Goal: Task Accomplishment & Management: Complete application form

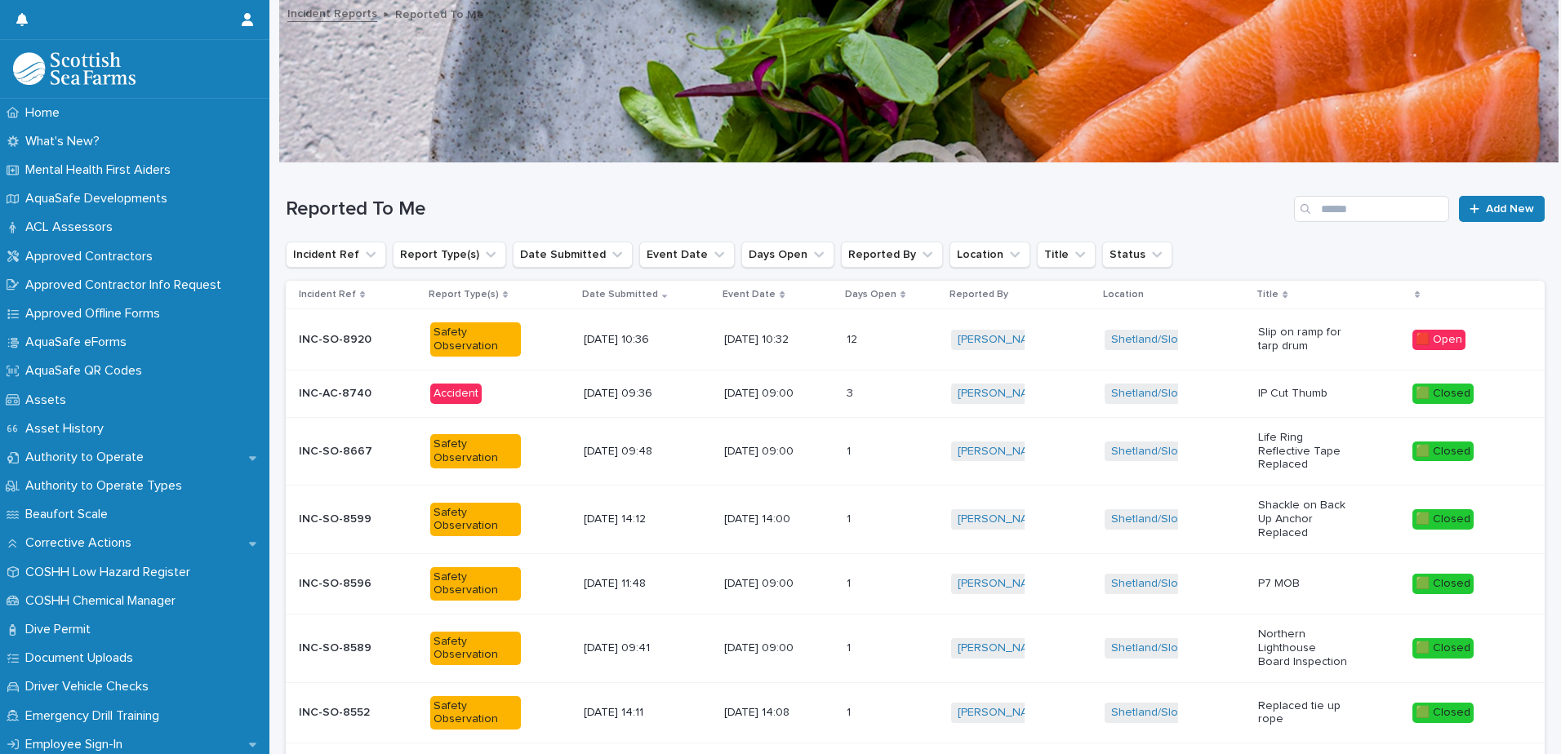
click at [763, 343] on p "[DATE] 10:32" at bounding box center [769, 340] width 91 height 14
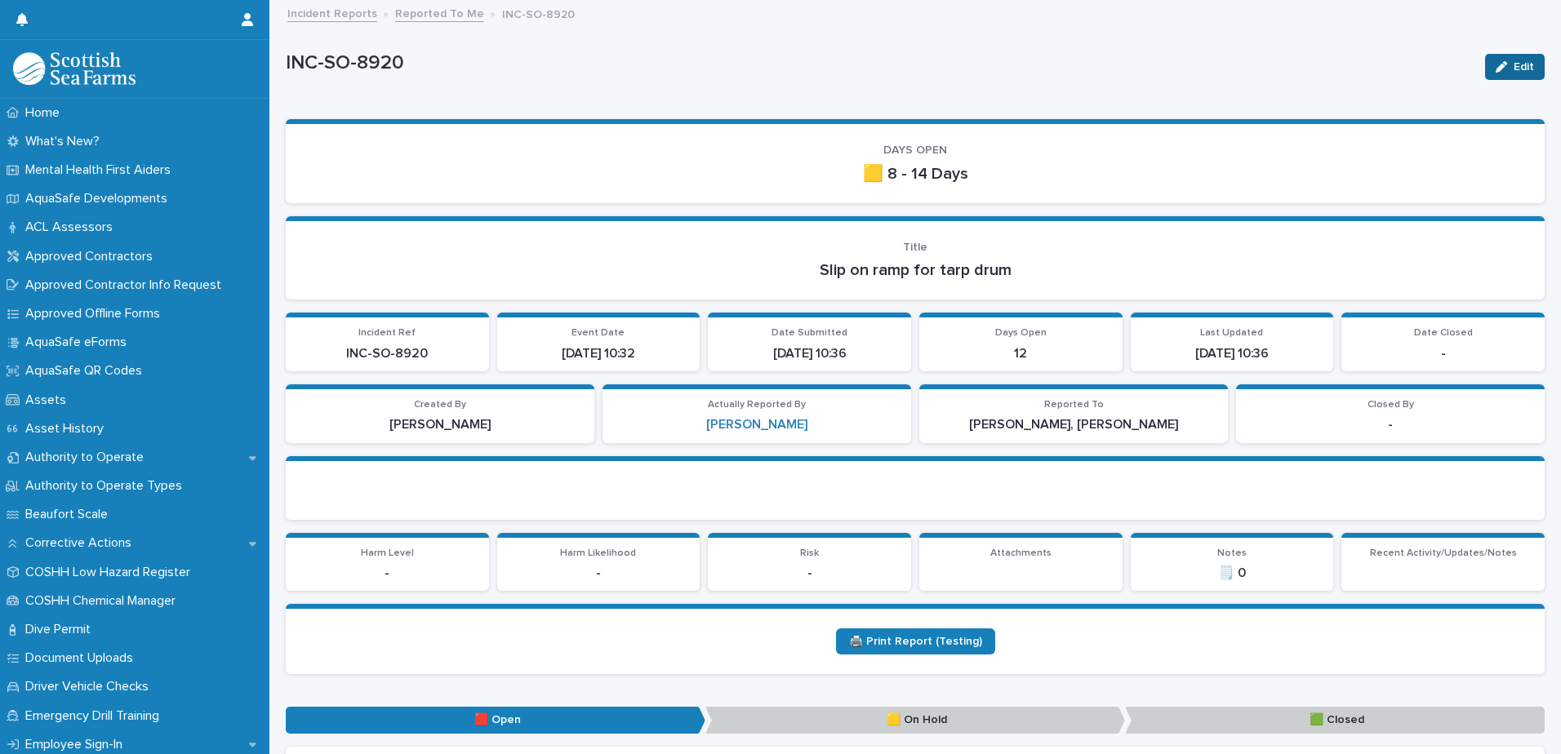
click at [1500, 72] on button "Edit" at bounding box center [1515, 67] width 60 height 26
click at [1100, 422] on p "[PERSON_NAME], [PERSON_NAME]" at bounding box center [1073, 425] width 289 height 16
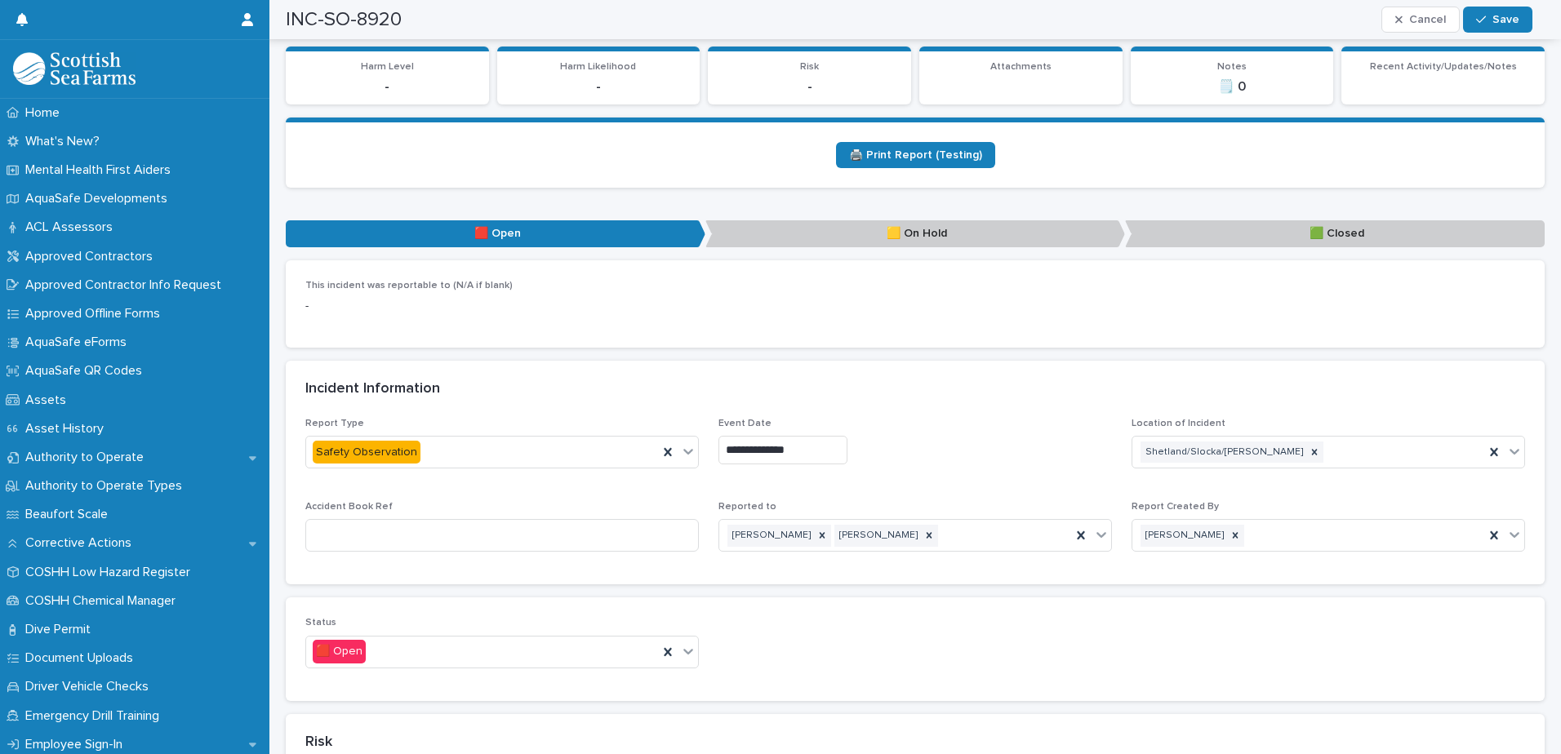
scroll to position [719, 0]
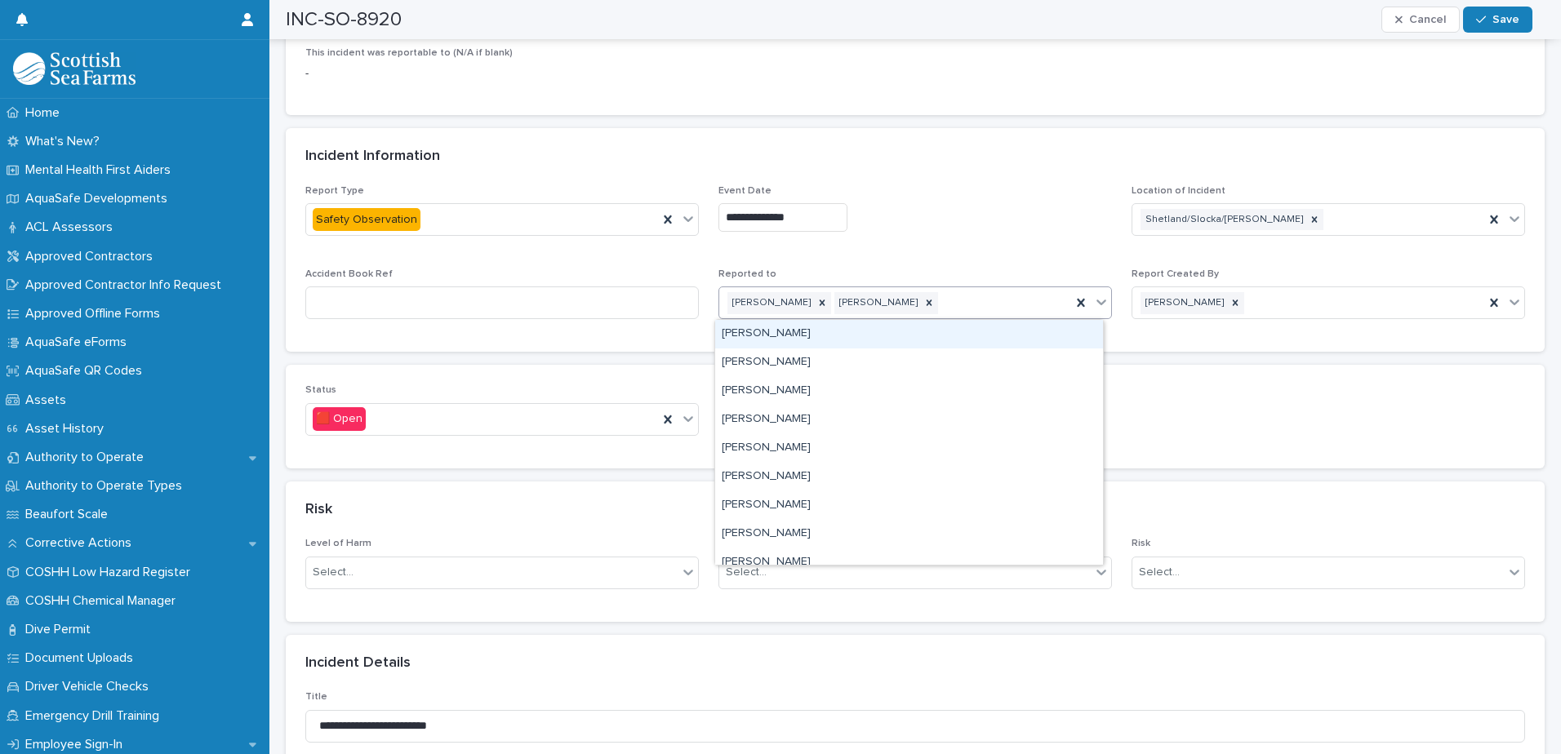
click at [970, 300] on div "[PERSON_NAME] [PERSON_NAME]" at bounding box center [895, 303] width 352 height 29
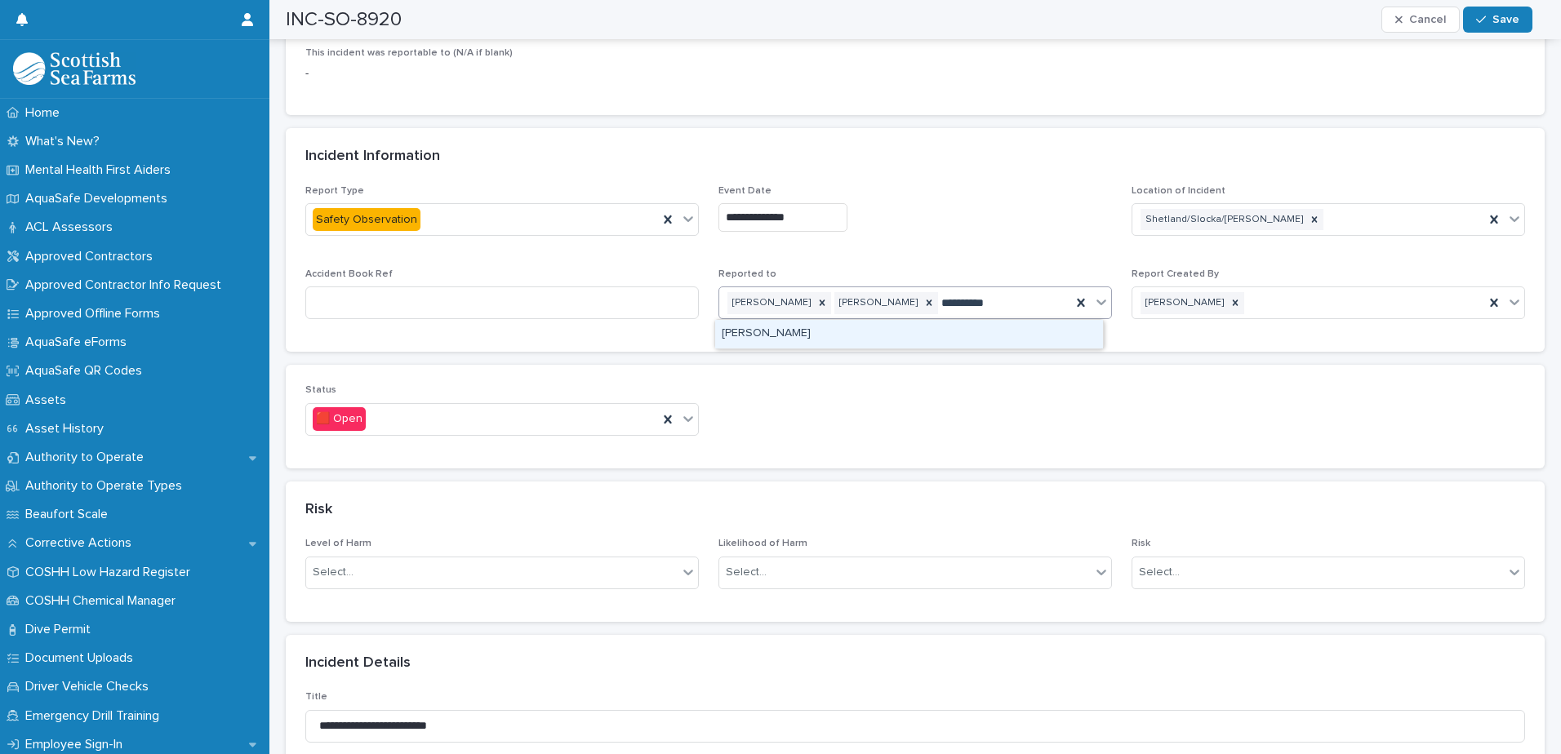
type input "**********"
click at [829, 339] on div "[PERSON_NAME]" at bounding box center [909, 334] width 388 height 29
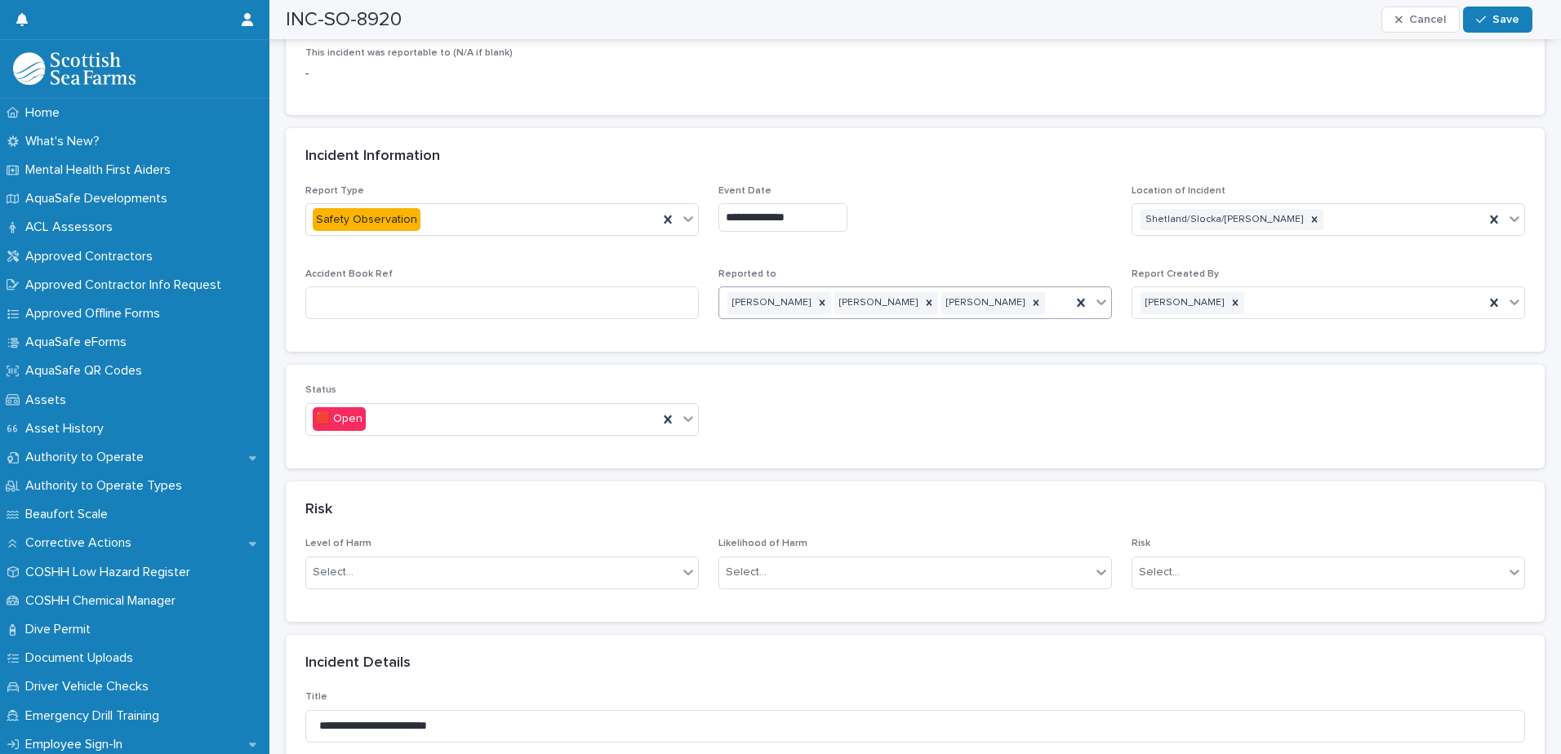
click at [1011, 305] on div "[PERSON_NAME] [PERSON_NAME] [PERSON_NAME]" at bounding box center [895, 303] width 352 height 29
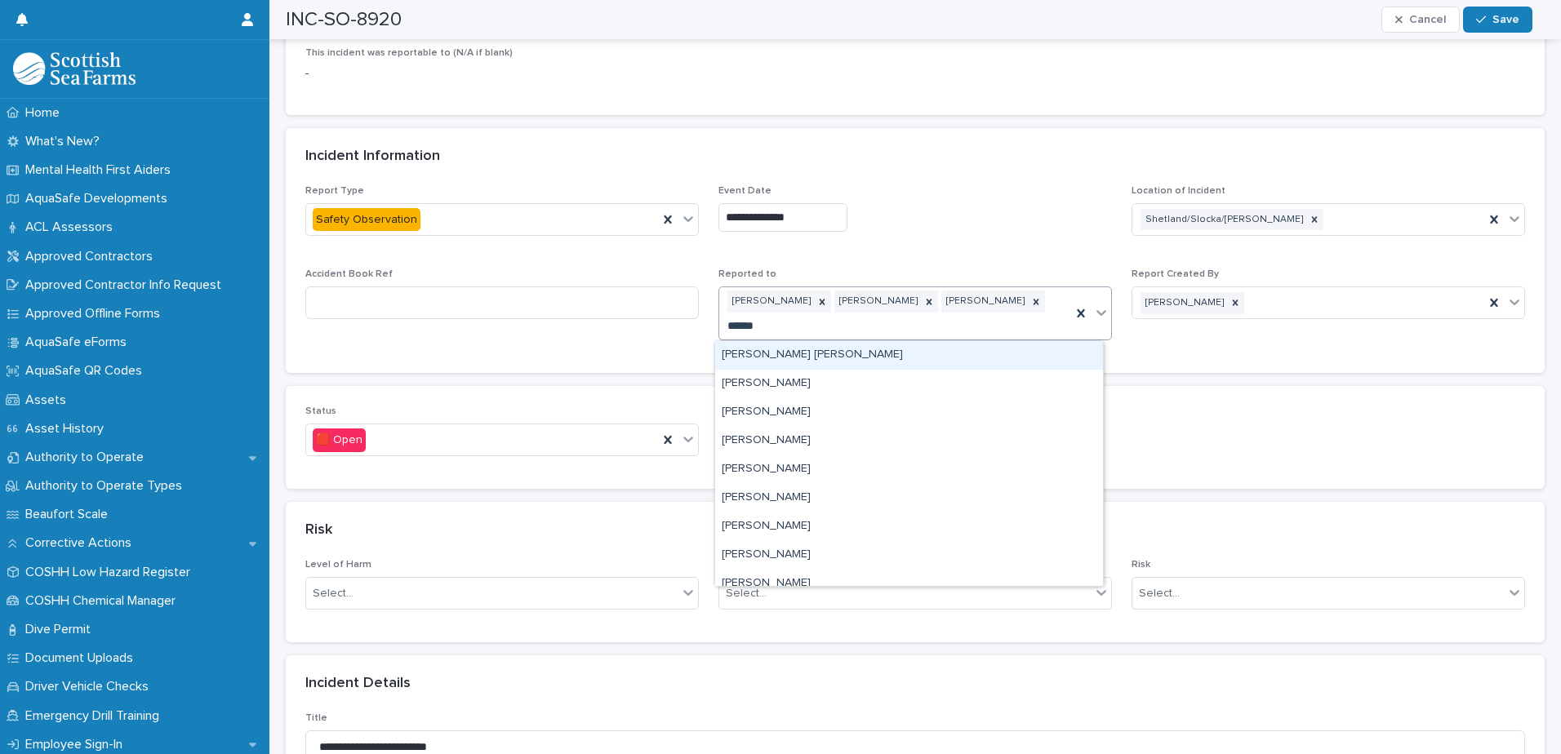
type input "*******"
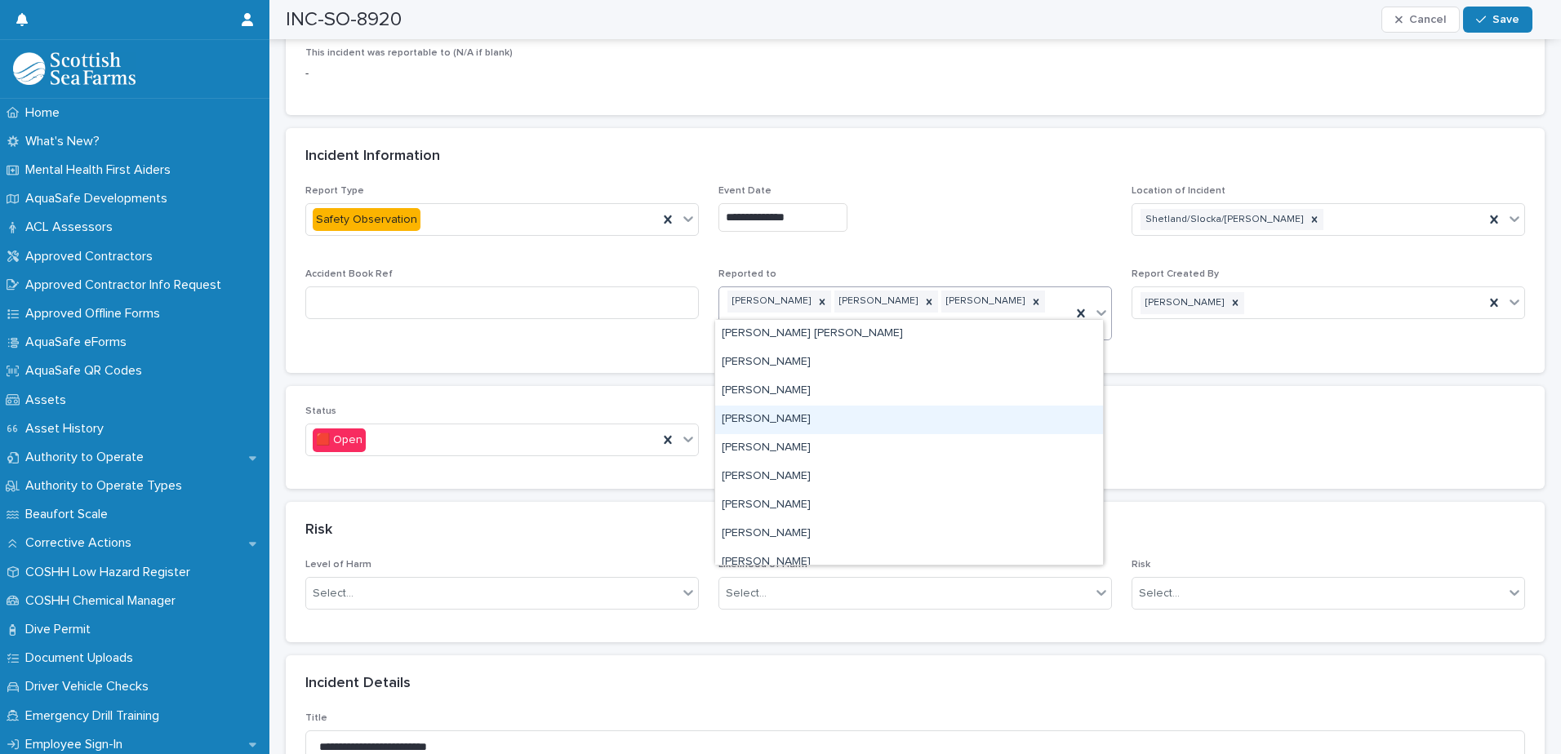
click at [772, 425] on div "[PERSON_NAME]" at bounding box center [909, 420] width 388 height 29
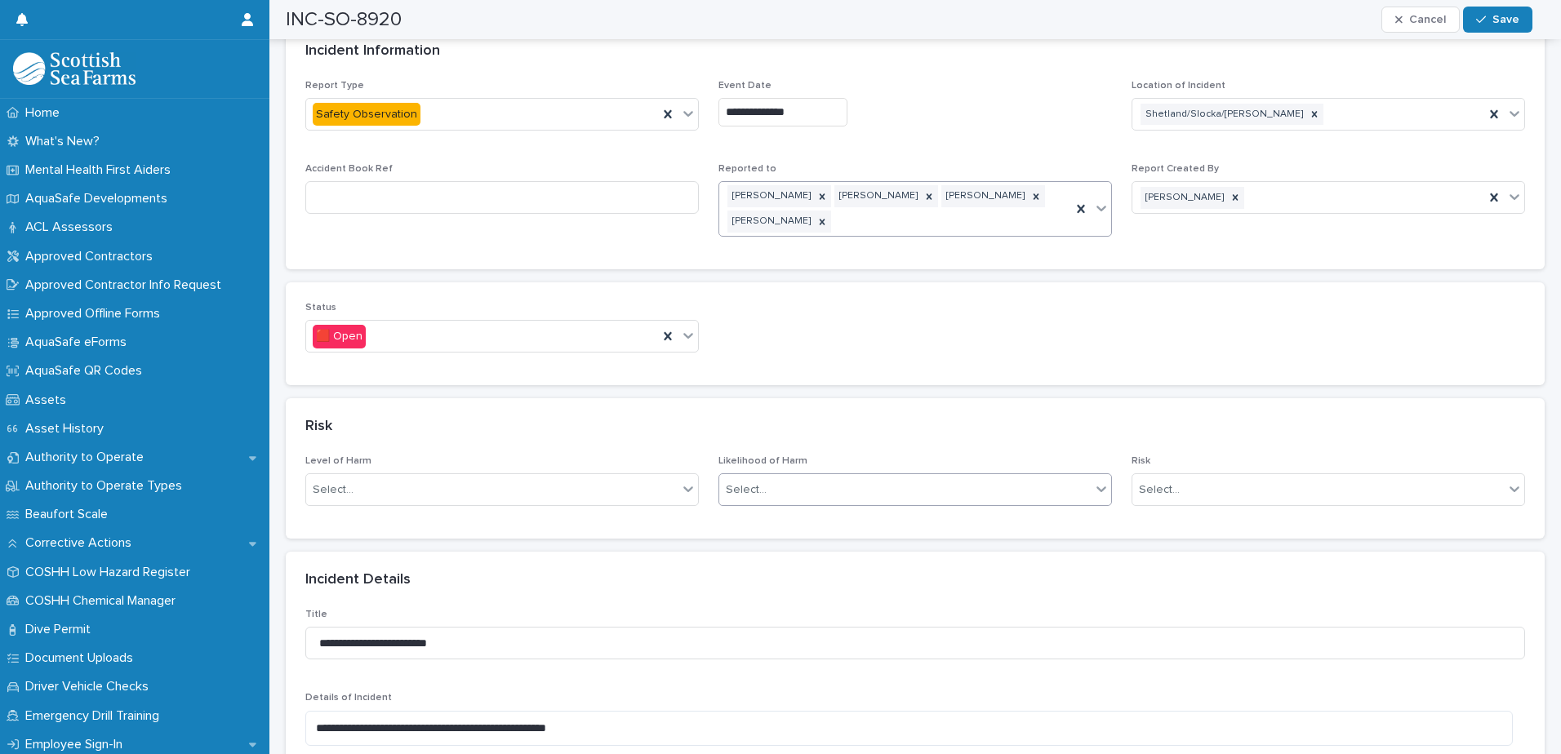
scroll to position [980, 0]
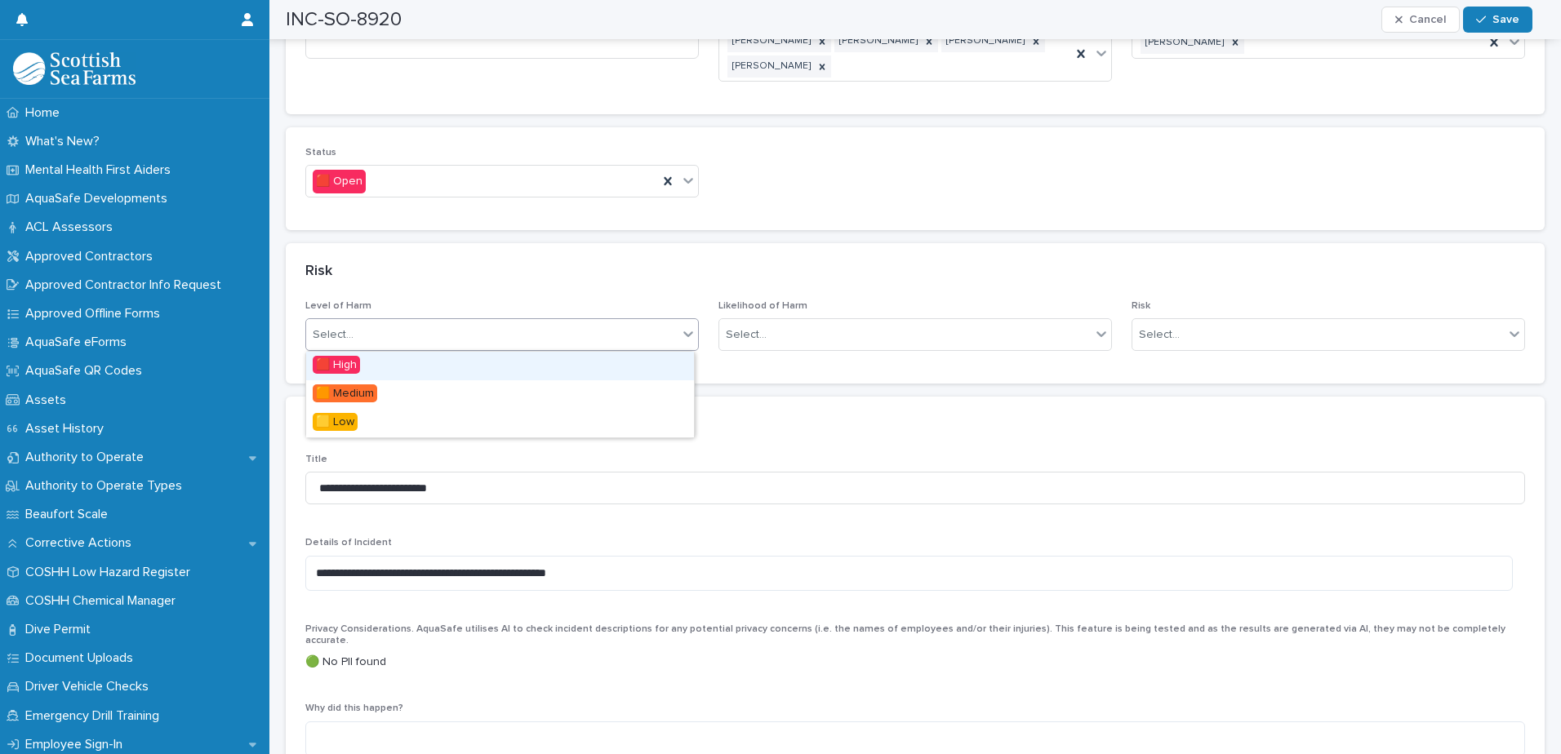
click at [637, 336] on div "Select..." at bounding box center [491, 335] width 371 height 27
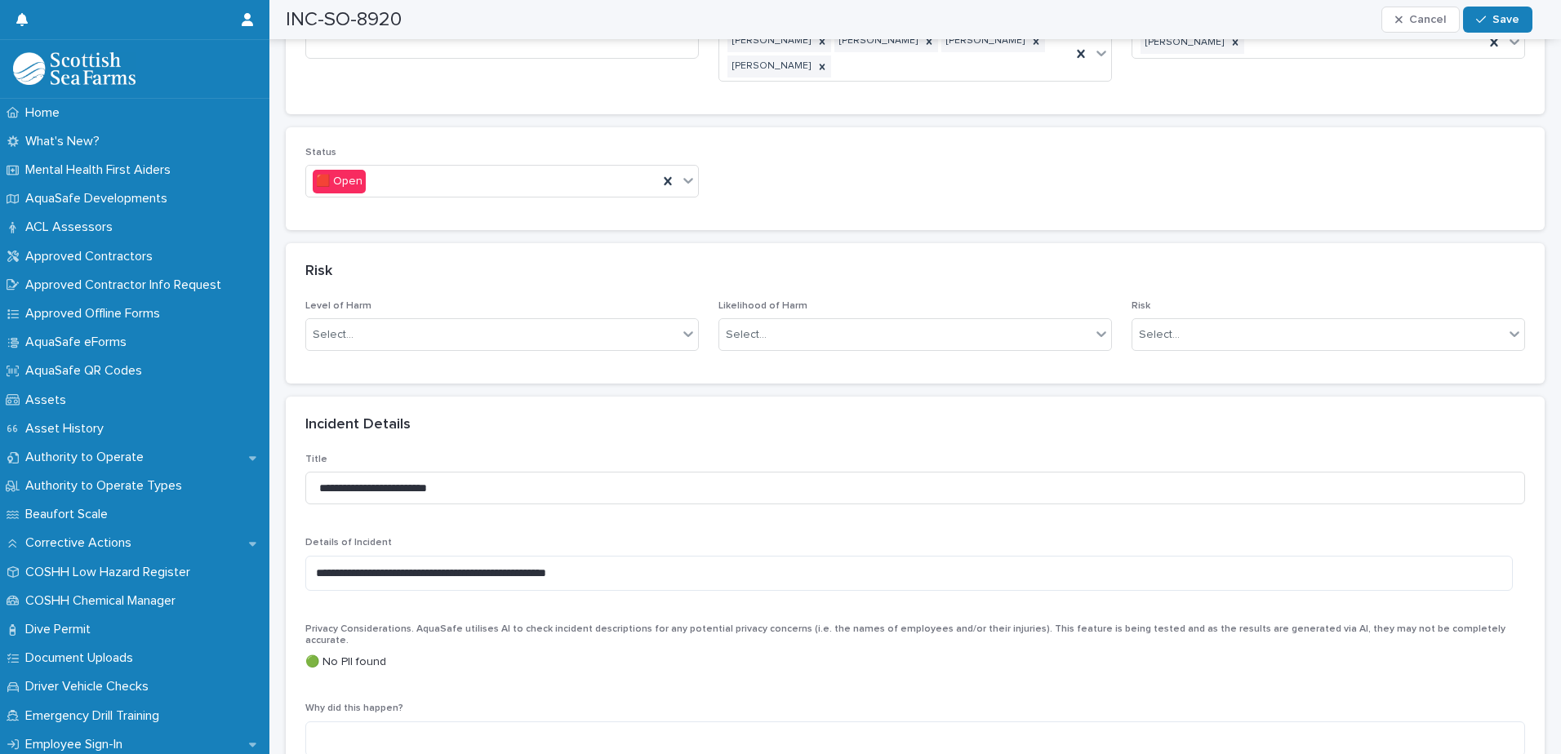
click at [544, 264] on div "Risk" at bounding box center [911, 272] width 1213 height 18
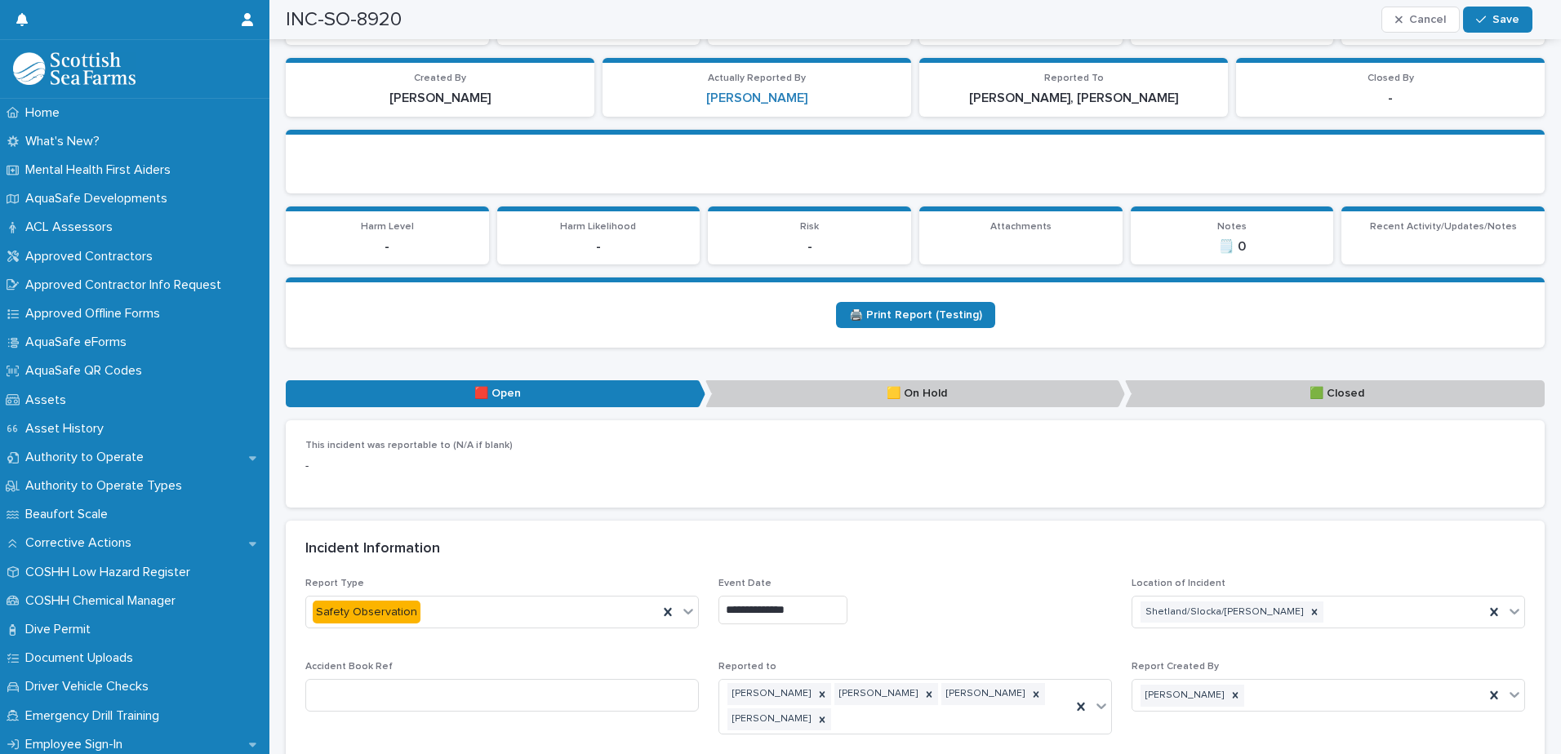
scroll to position [571, 0]
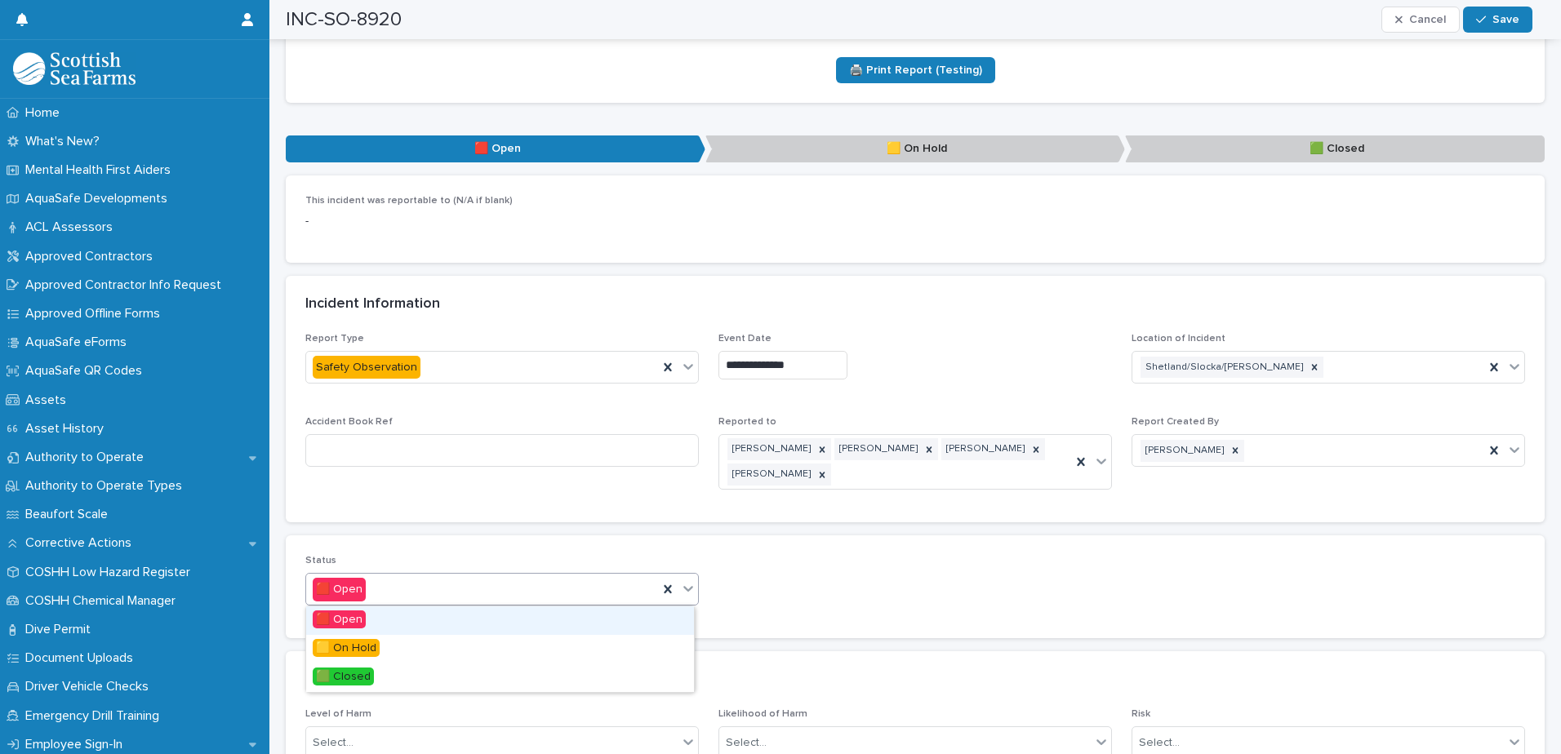
click at [687, 593] on icon at bounding box center [688, 588] width 16 height 16
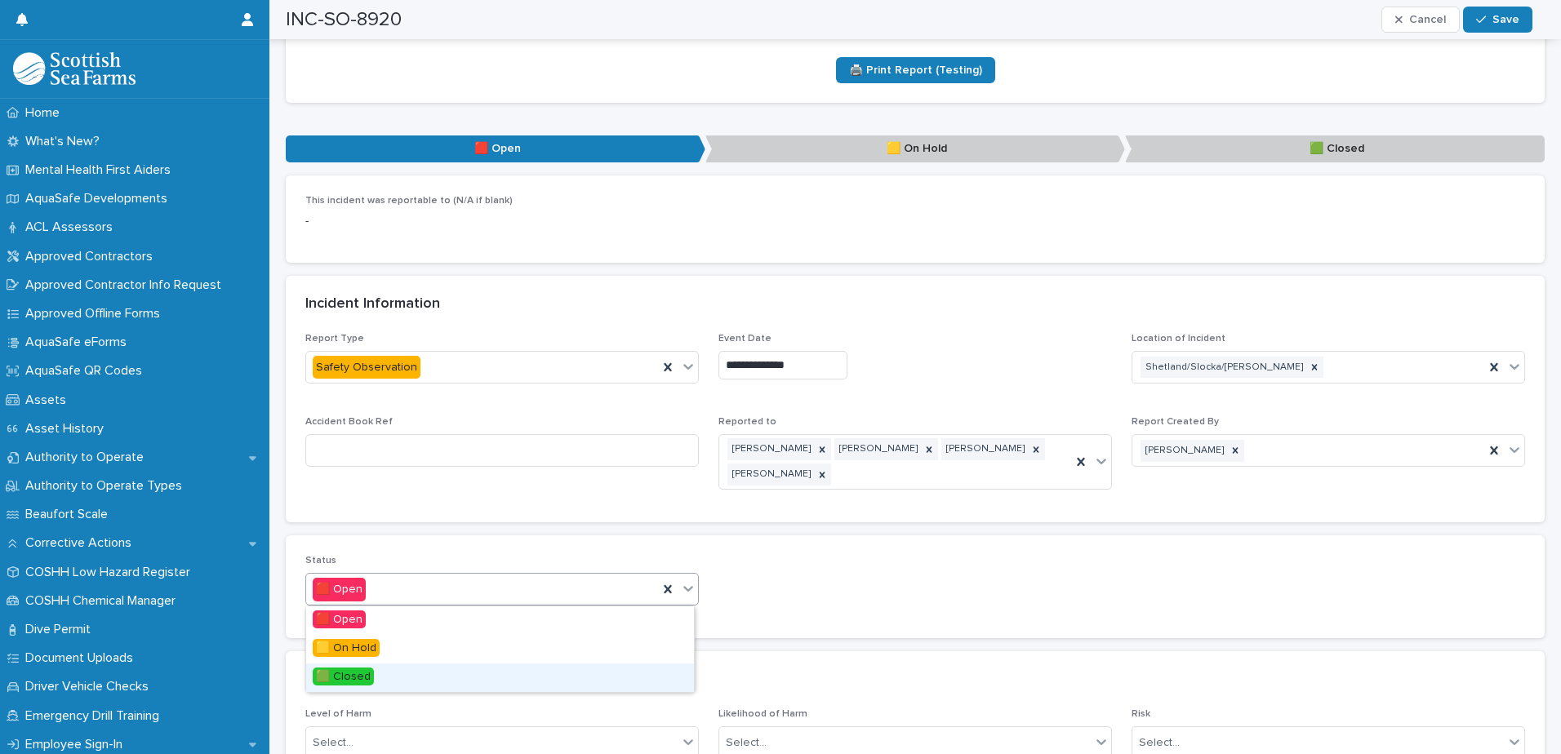
click at [361, 676] on span "🟩 Closed" at bounding box center [343, 677] width 61 height 18
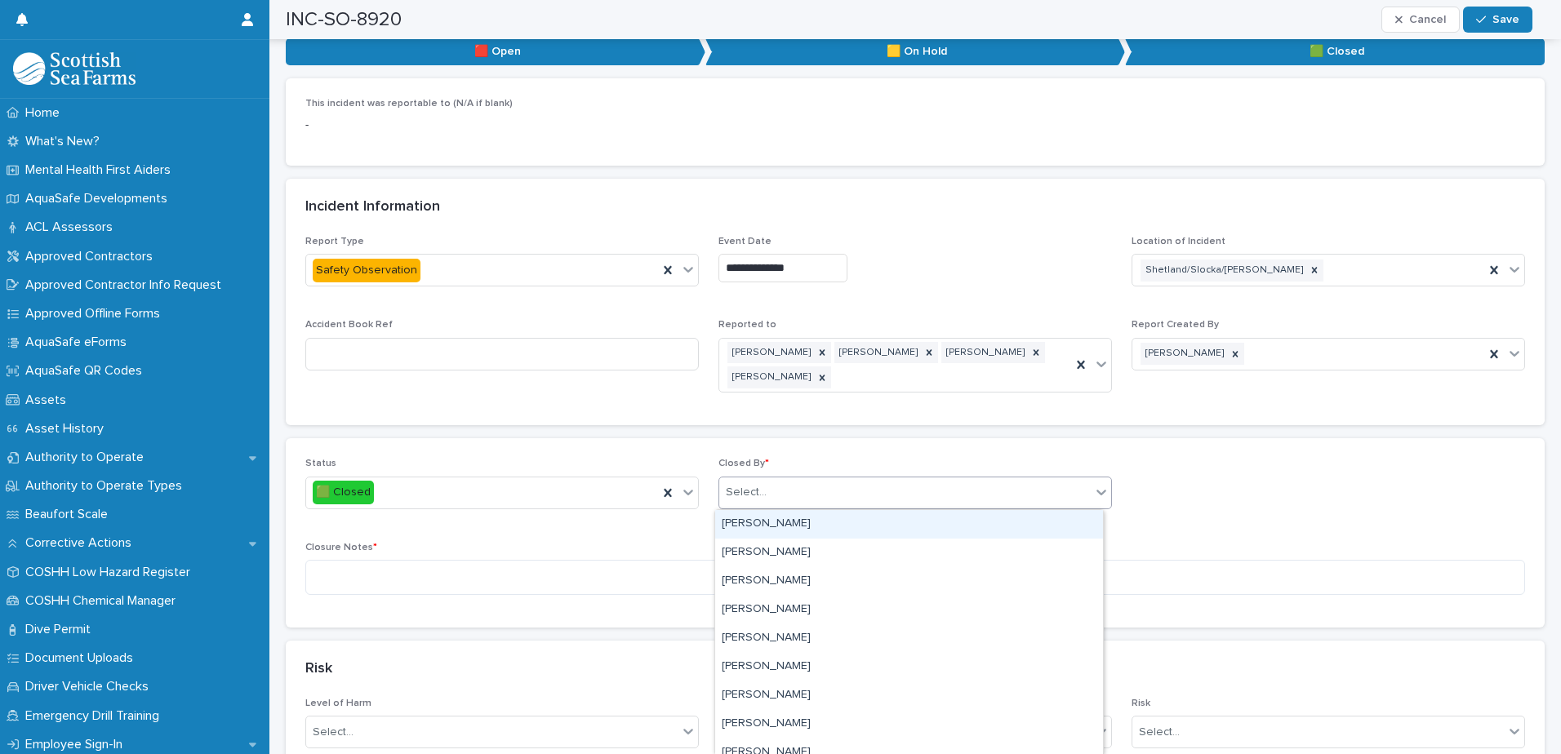
click at [847, 493] on div "Select..." at bounding box center [904, 492] width 371 height 27
type input "*********"
click at [820, 528] on div "[PERSON_NAME]" at bounding box center [909, 524] width 388 height 29
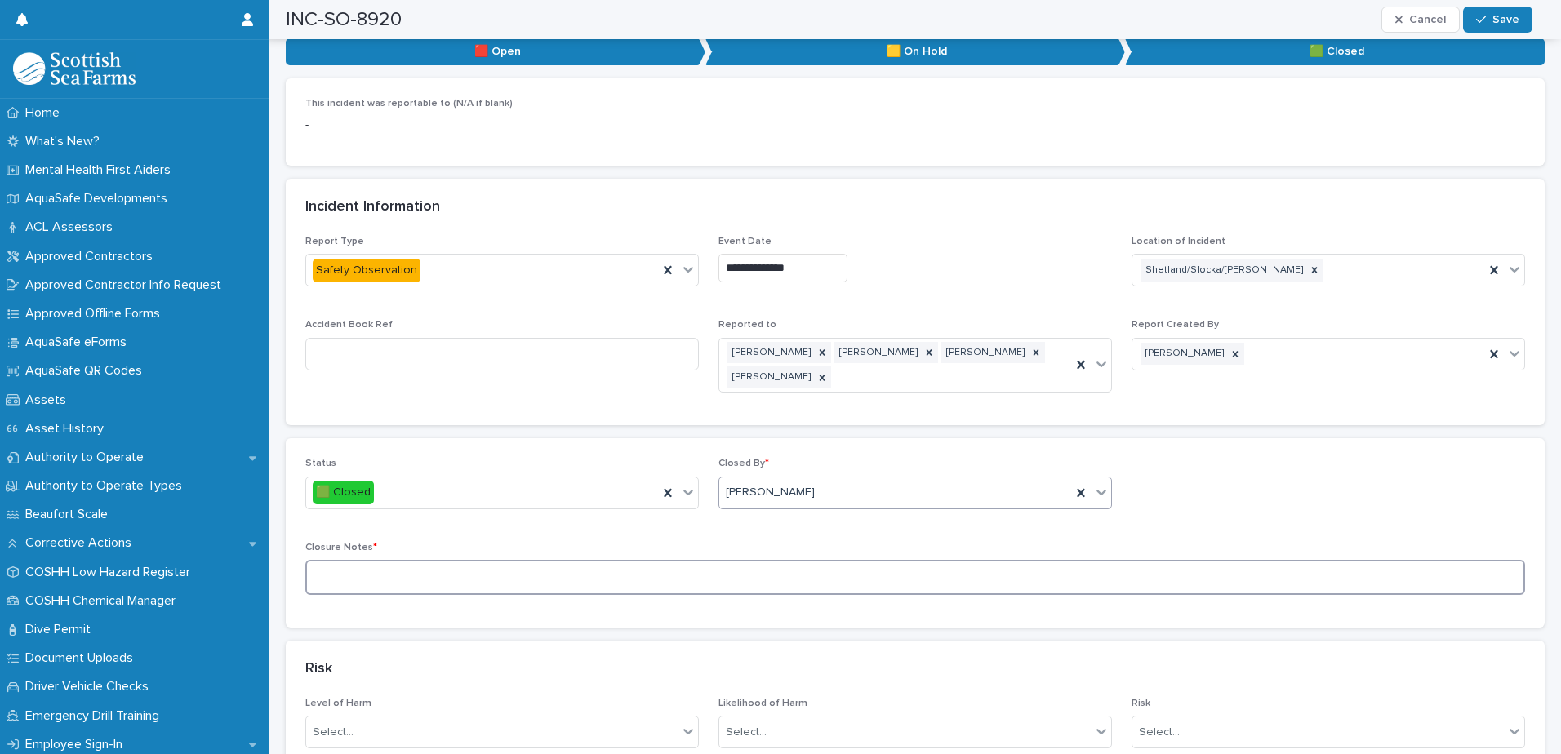
click at [440, 580] on textarea at bounding box center [915, 577] width 1220 height 35
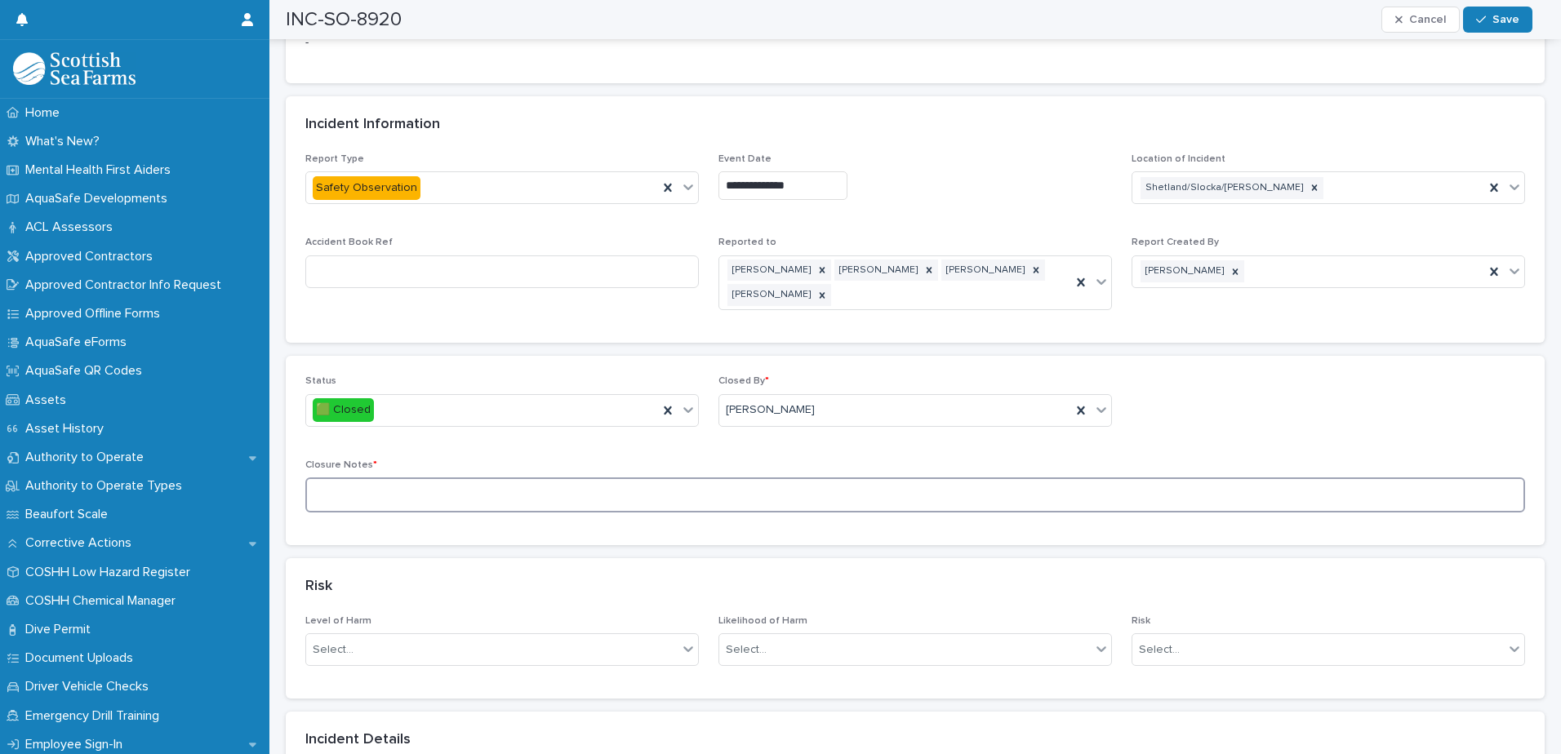
scroll to position [653, 0]
click at [407, 500] on textarea at bounding box center [915, 495] width 1220 height 35
type textarea "*"
drag, startPoint x: 321, startPoint y: 502, endPoint x: 349, endPoint y: 485, distance: 32.6
click at [329, 500] on textarea "**********" at bounding box center [908, 495] width 1207 height 35
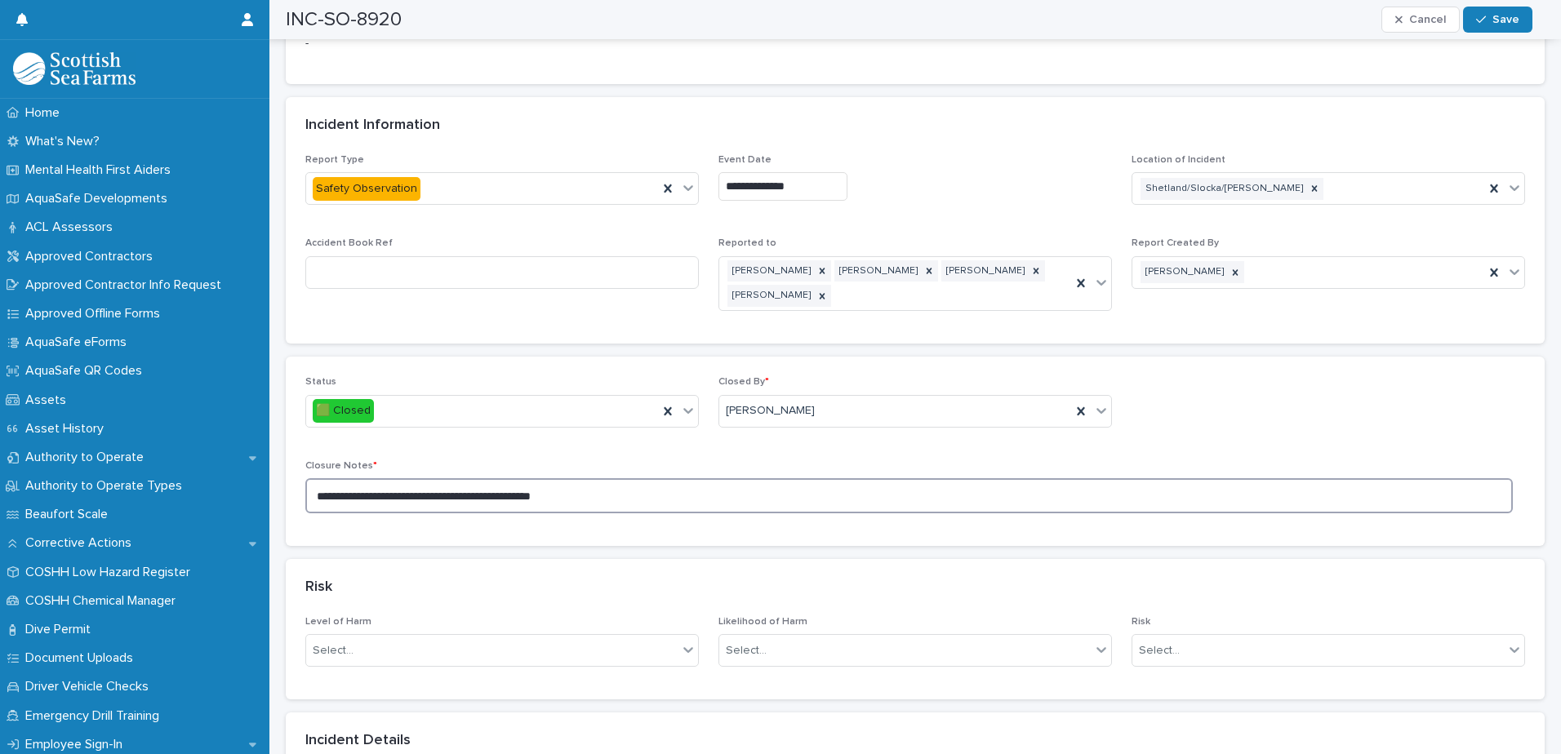
click at [602, 499] on textarea "**********" at bounding box center [908, 495] width 1207 height 35
type textarea "**********"
click at [1496, 15] on span "Save" at bounding box center [1505, 19] width 27 height 11
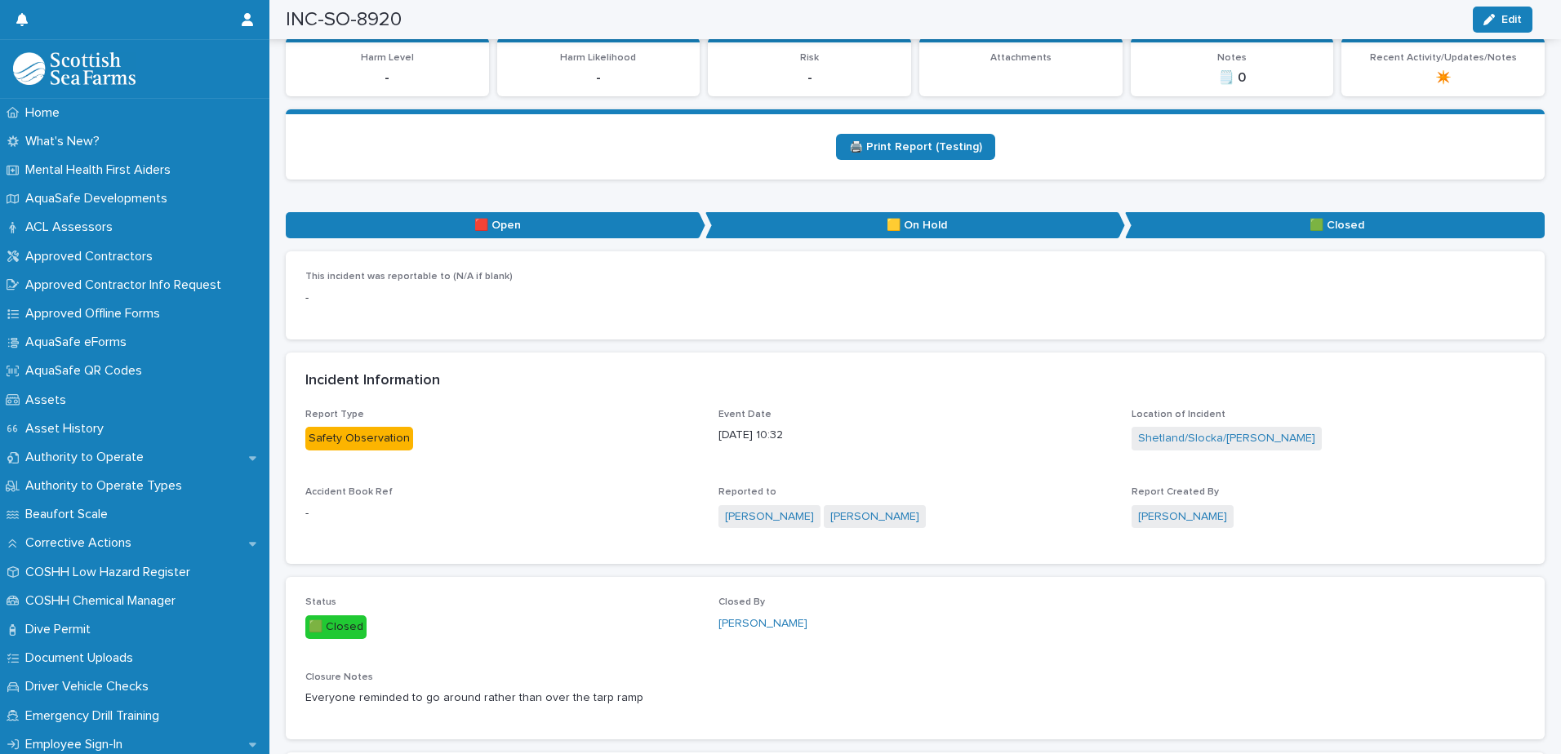
scroll to position [245, 0]
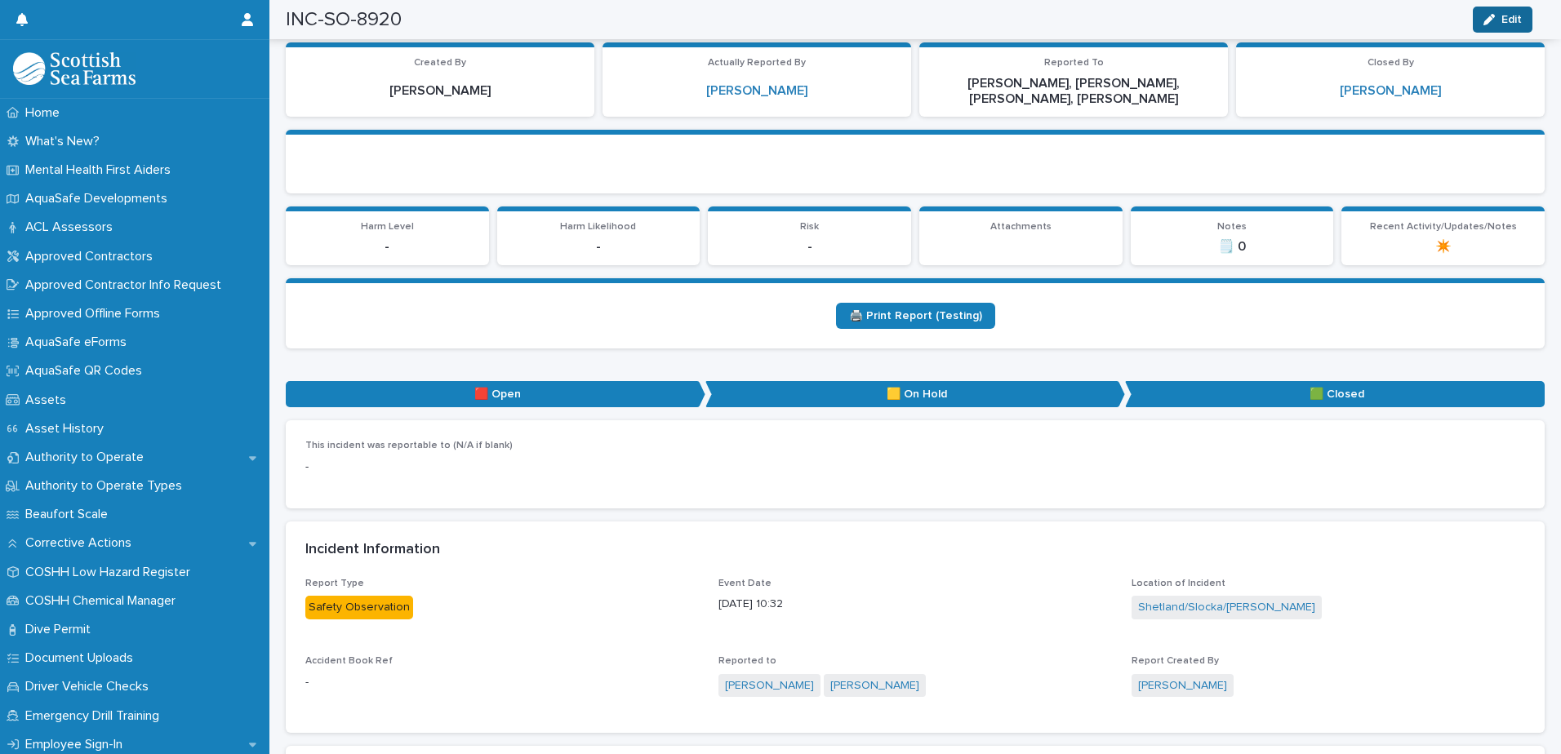
click at [1507, 14] on span "Edit" at bounding box center [1511, 19] width 20 height 11
drag, startPoint x: 1492, startPoint y: 23, endPoint x: 1461, endPoint y: 46, distance: 38.5
click at [1492, 23] on div "button" at bounding box center [1484, 19] width 16 height 11
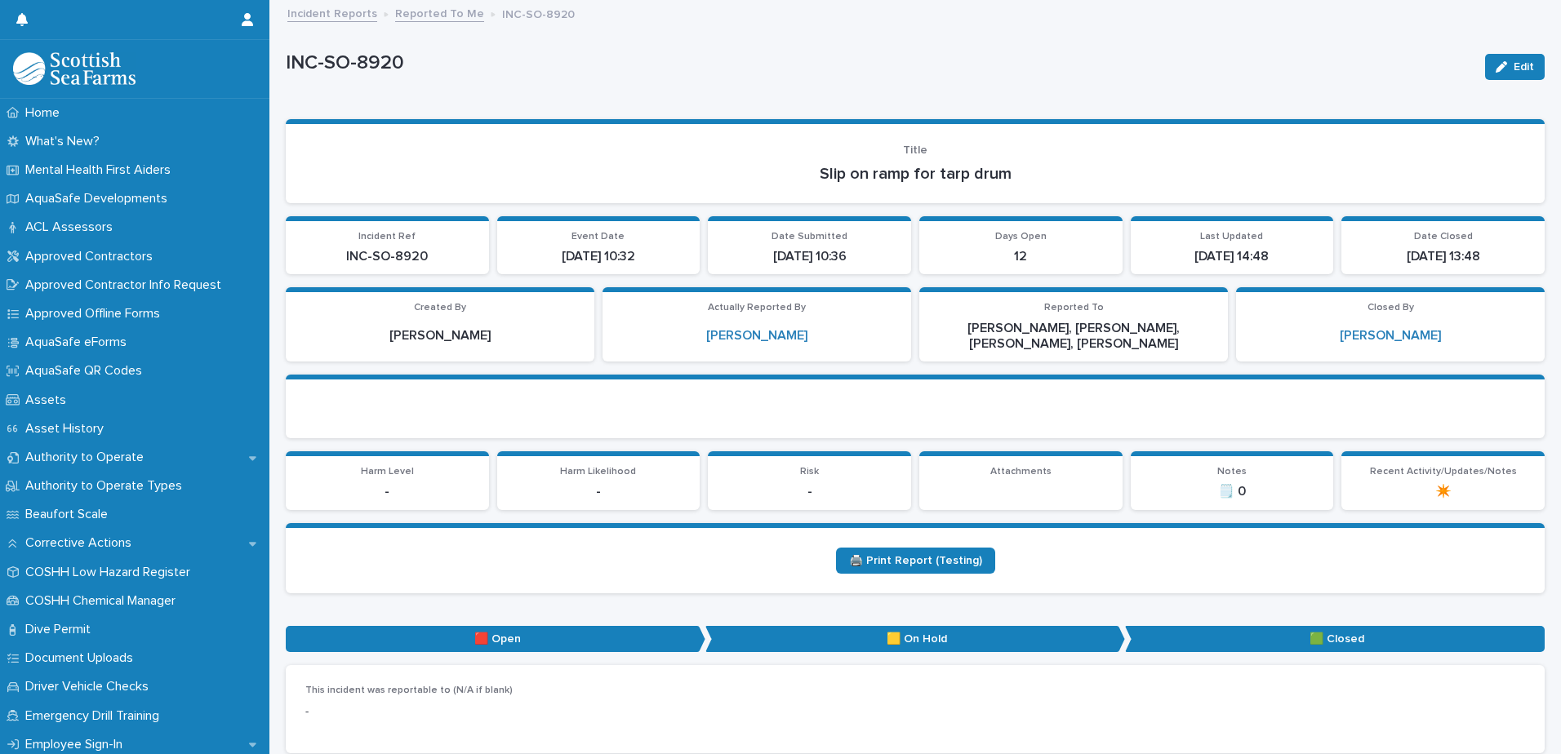
click at [430, 11] on link "Reported To Me" at bounding box center [439, 12] width 89 height 19
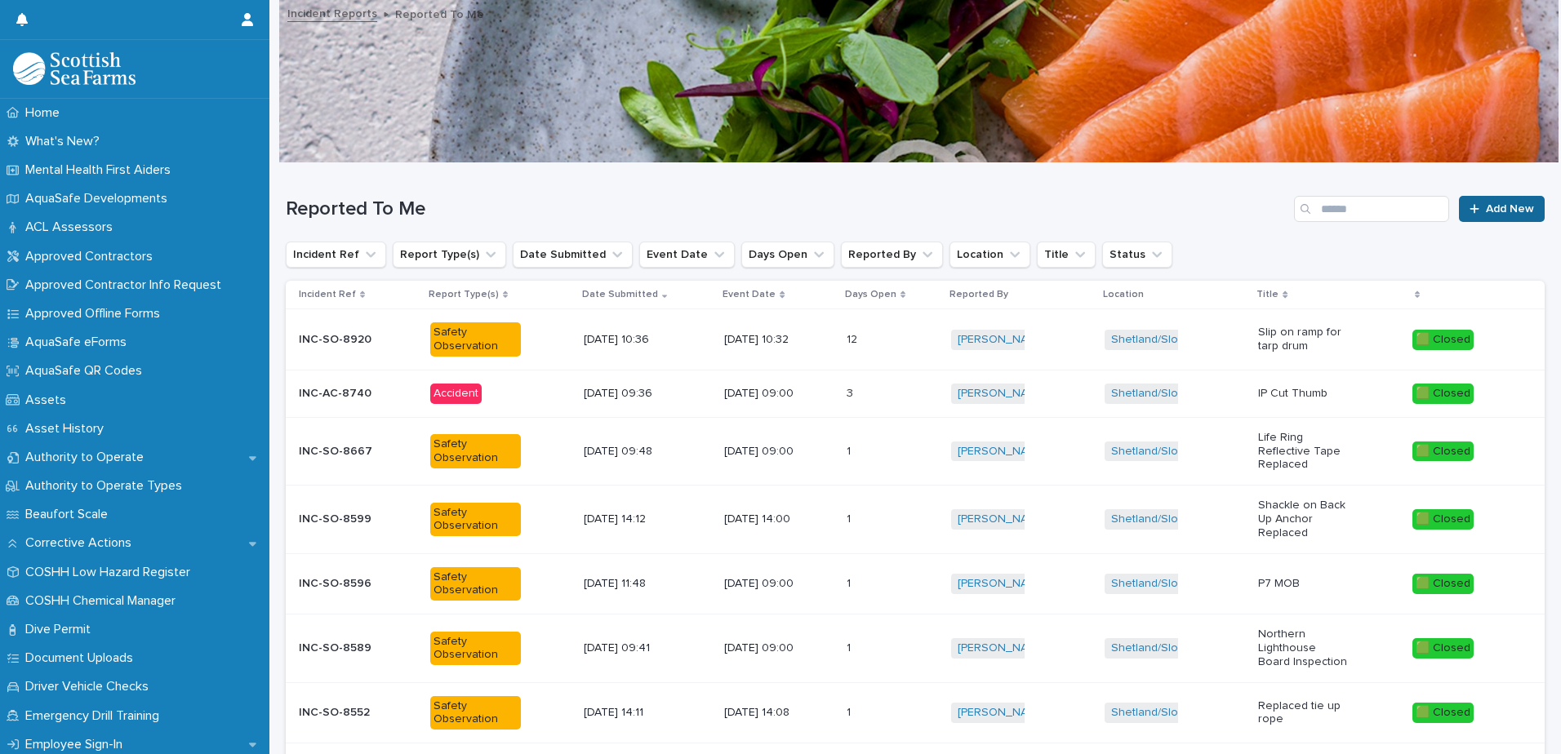
click at [1496, 201] on link "Add New" at bounding box center [1502, 209] width 86 height 26
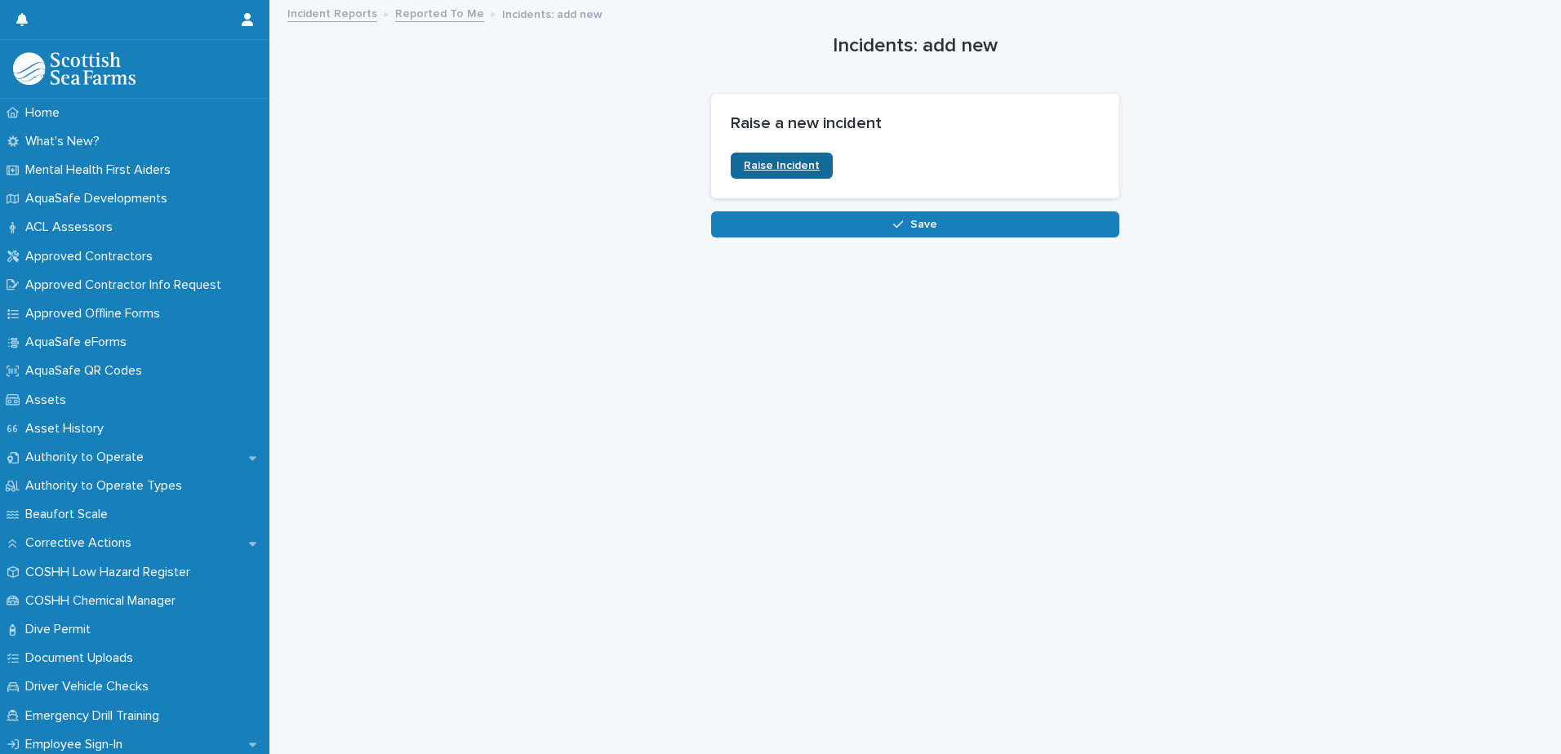
click at [780, 165] on span "Raise Incident" at bounding box center [782, 165] width 76 height 11
click at [42, 115] on p "Home" at bounding box center [46, 113] width 54 height 16
